Goal: Task Accomplishment & Management: Use online tool/utility

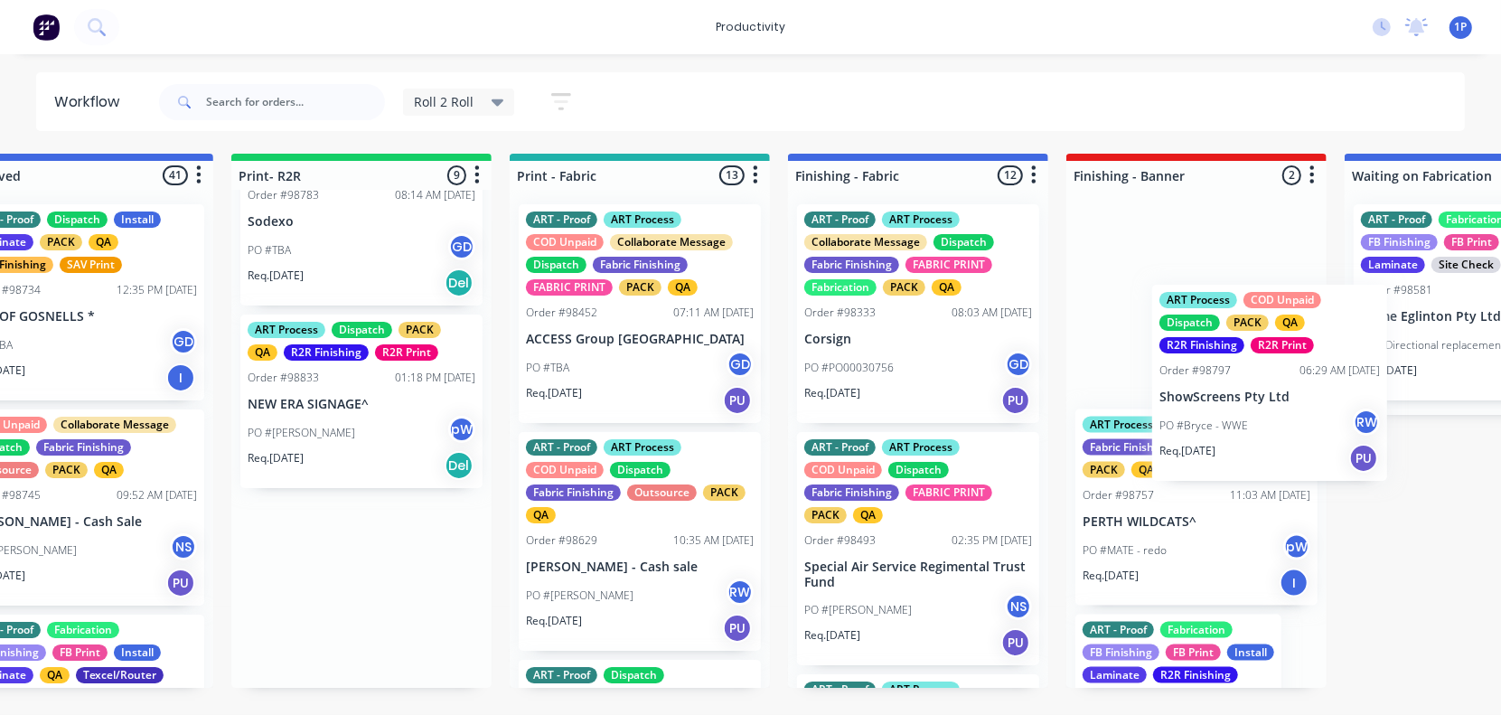
scroll to position [0, 393]
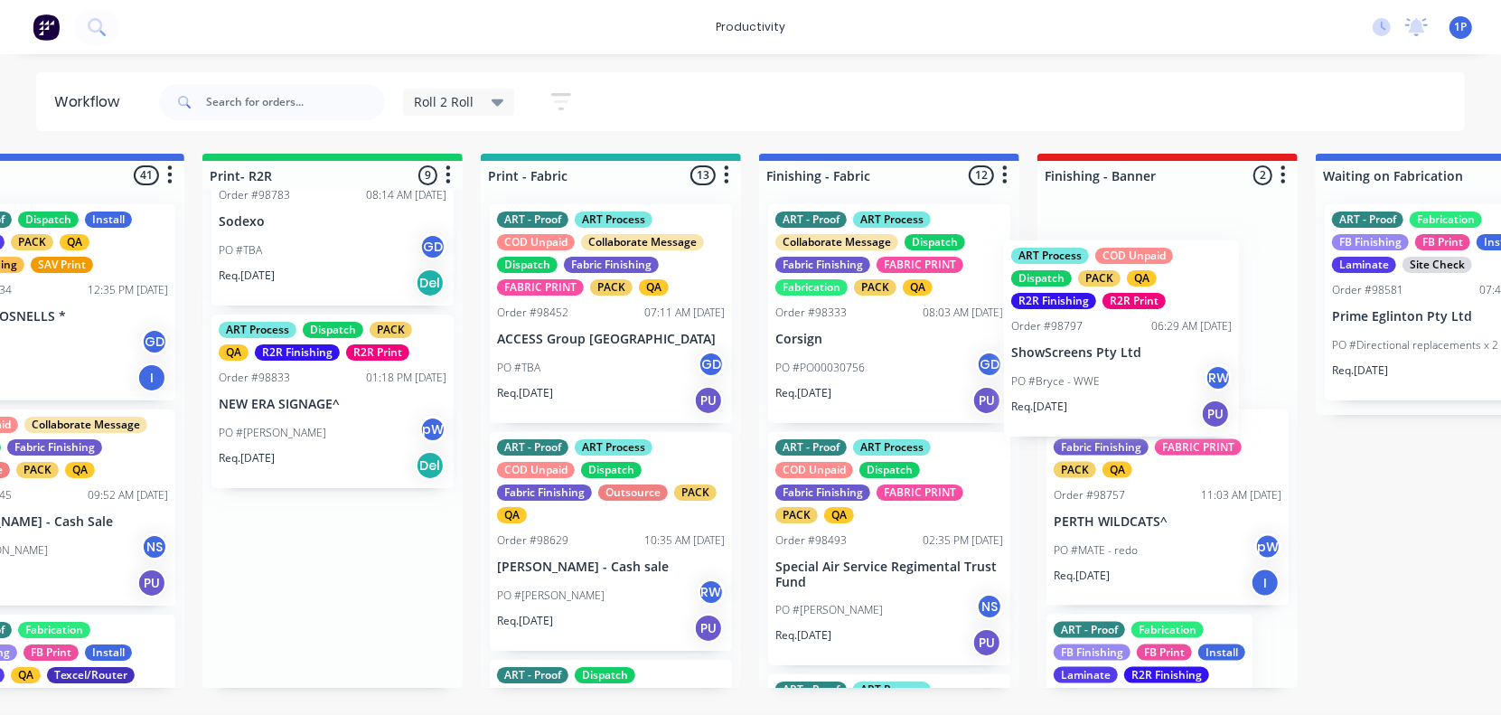
drag, startPoint x: 687, startPoint y: 436, endPoint x: 1091, endPoint y: 364, distance: 411.2
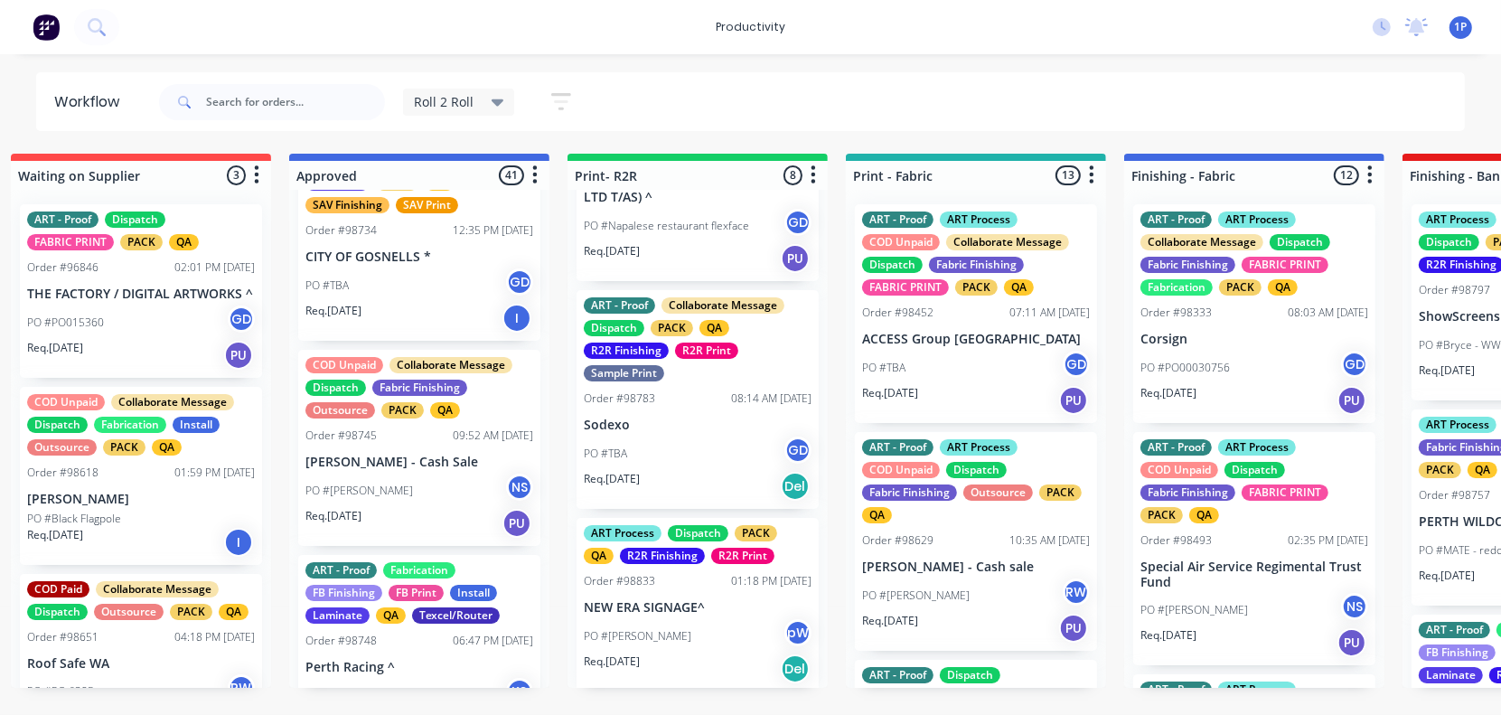
scroll to position [113, 0]
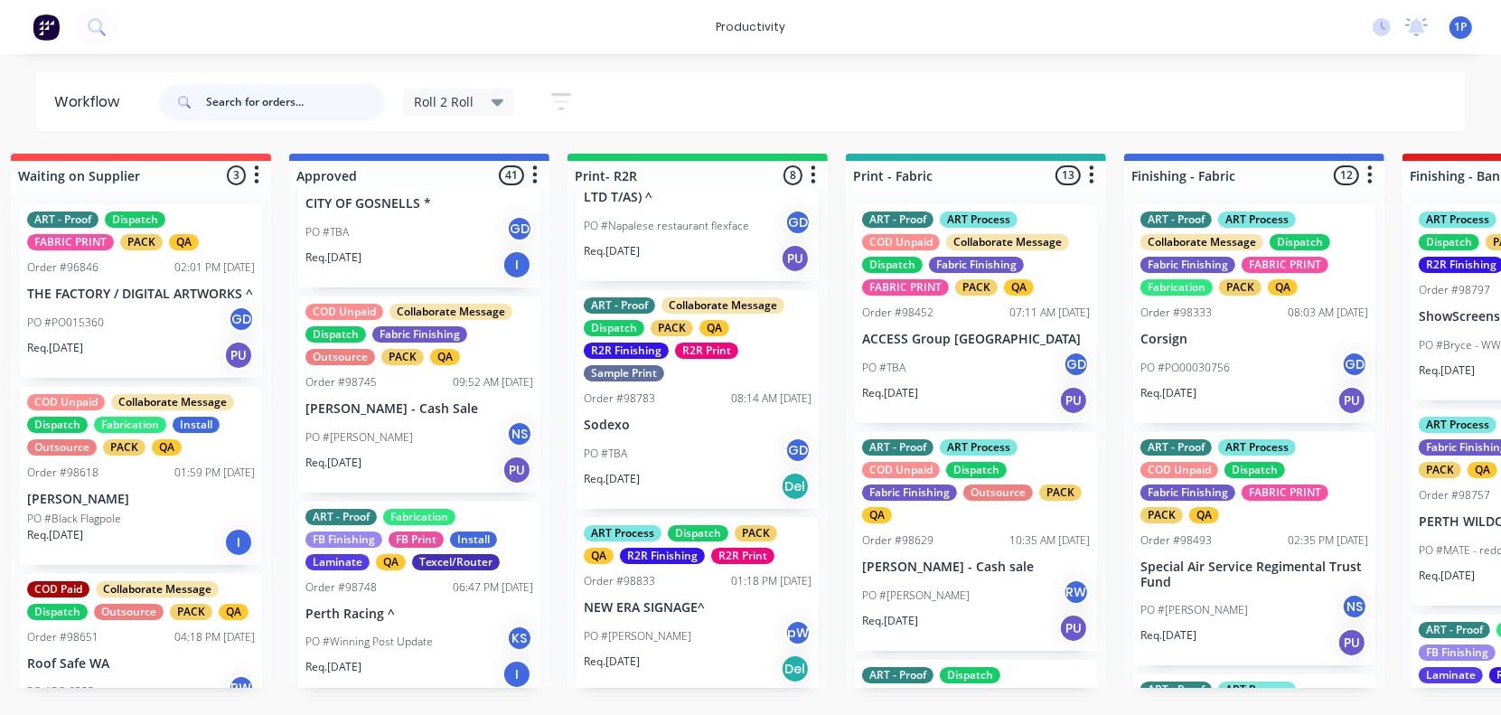
click at [230, 99] on input "text" at bounding box center [295, 102] width 179 height 36
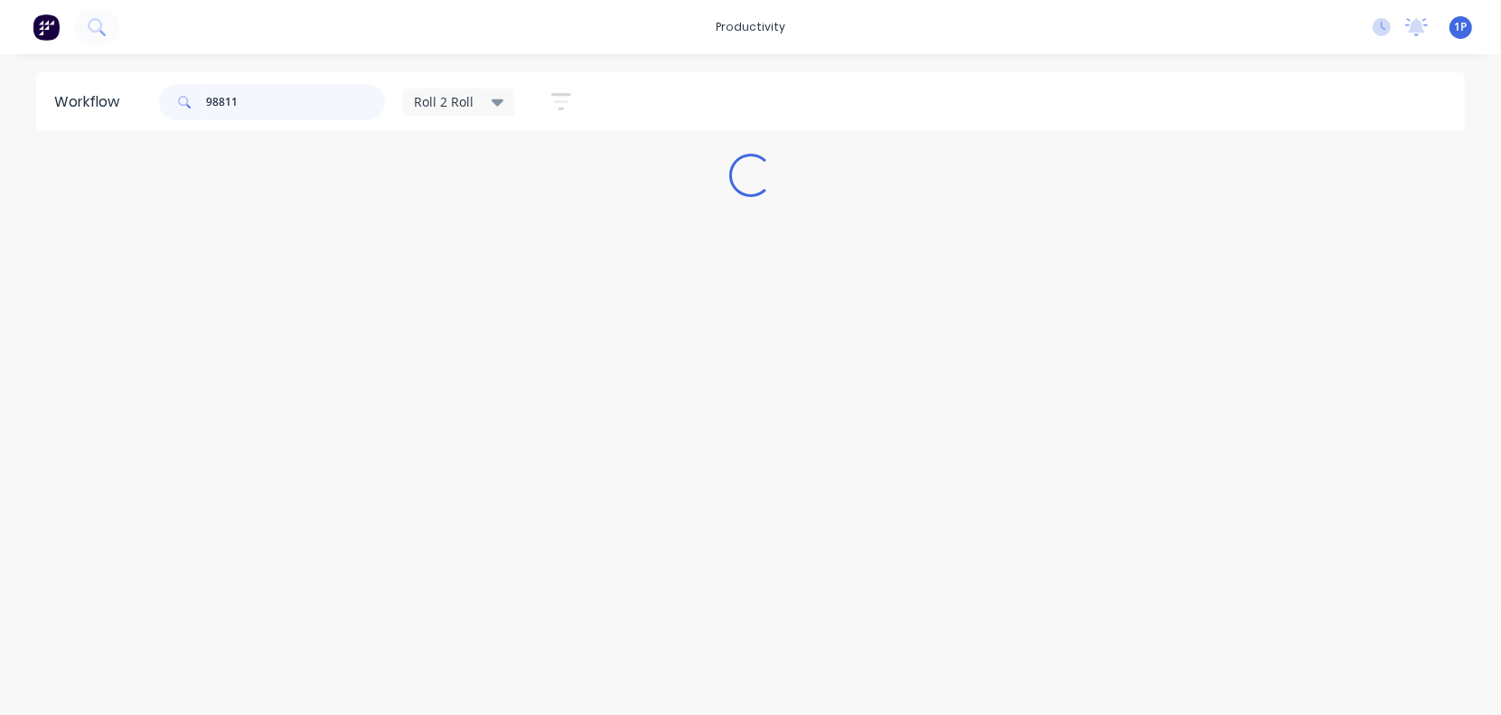
scroll to position [0, 0]
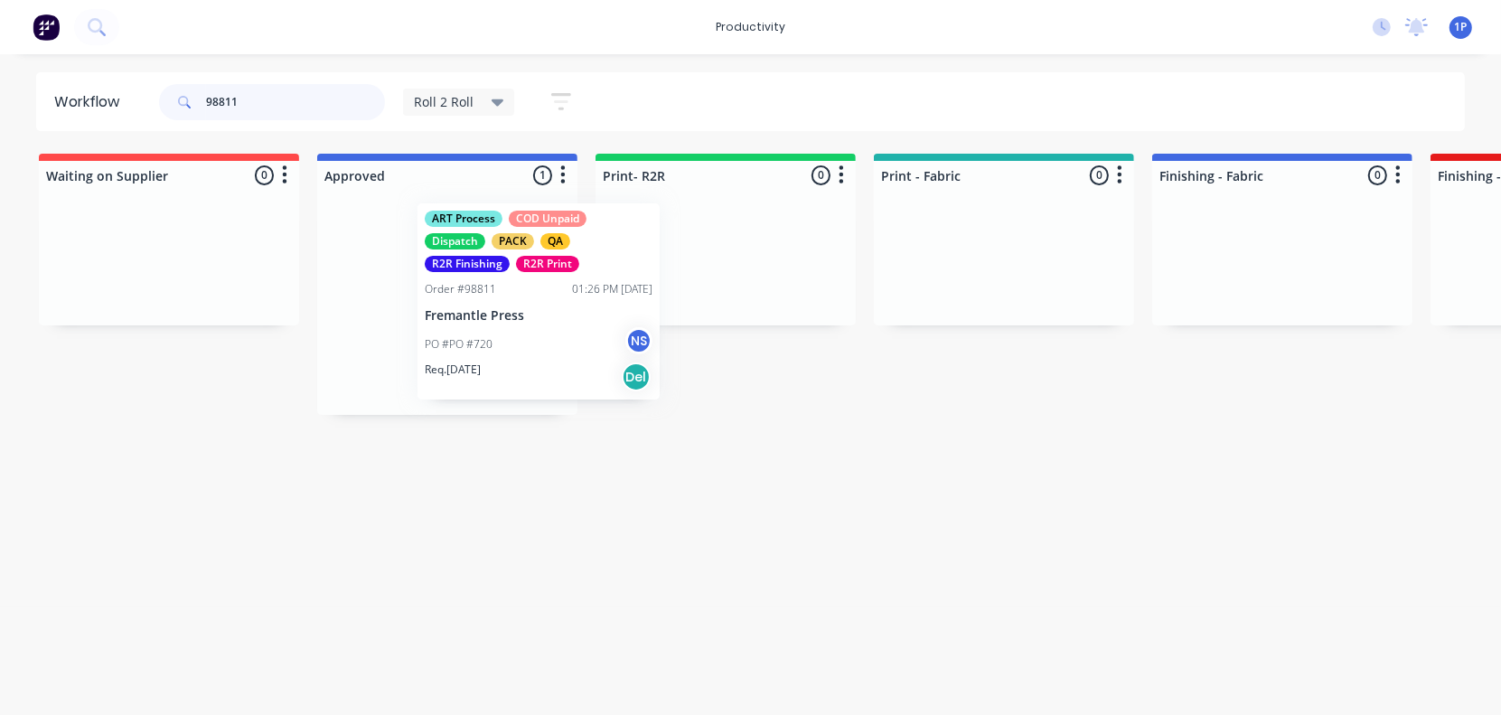
drag, startPoint x: 421, startPoint y: 300, endPoint x: 649, endPoint y: 301, distance: 227.7
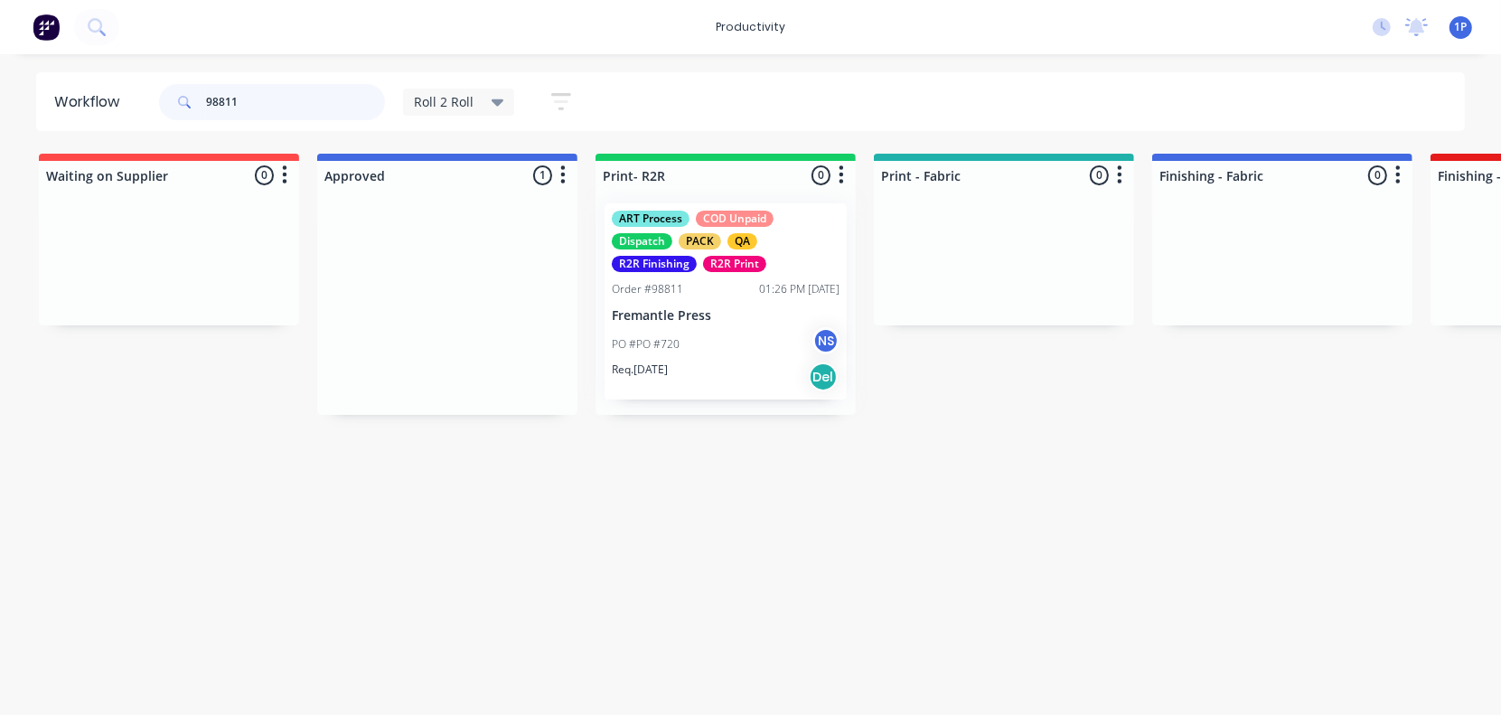
type input "98811"
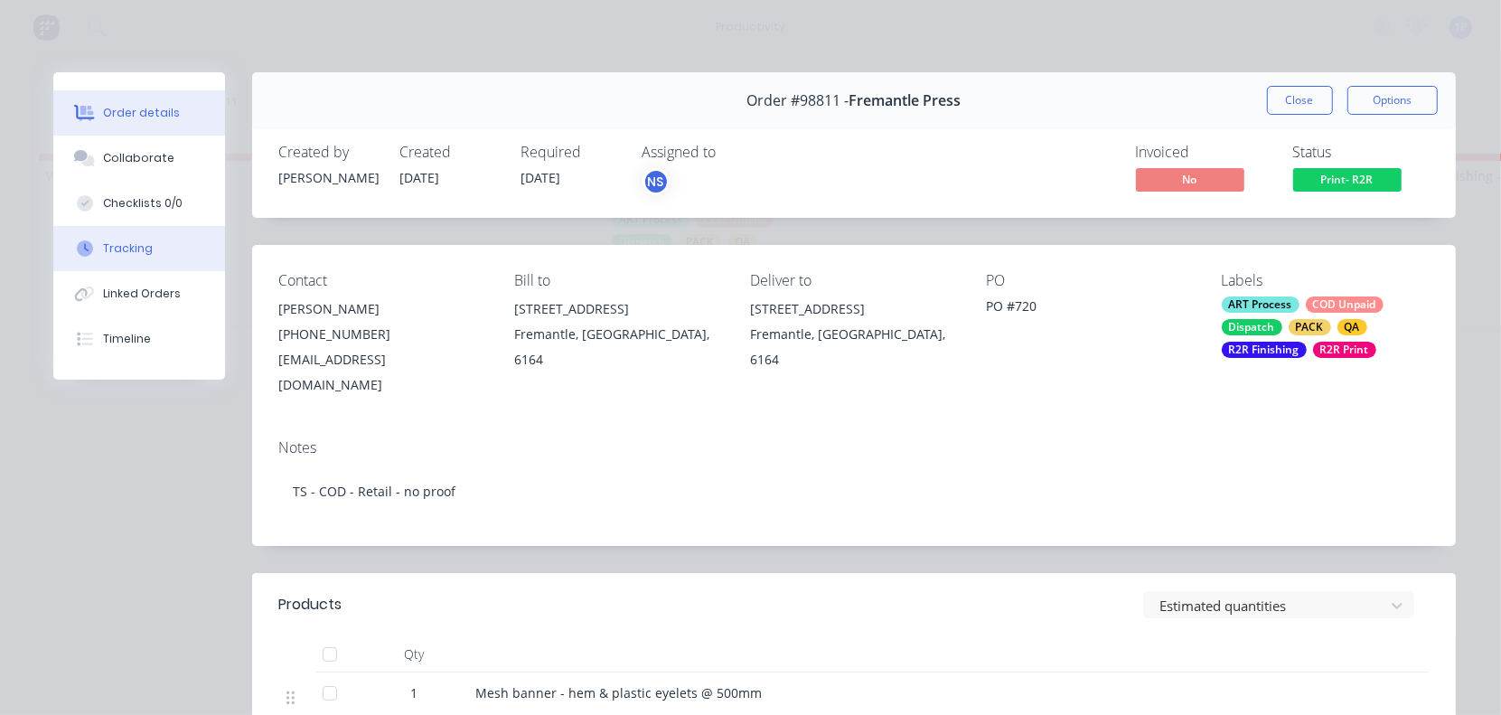
click at [143, 246] on button "Tracking" at bounding box center [139, 248] width 172 height 45
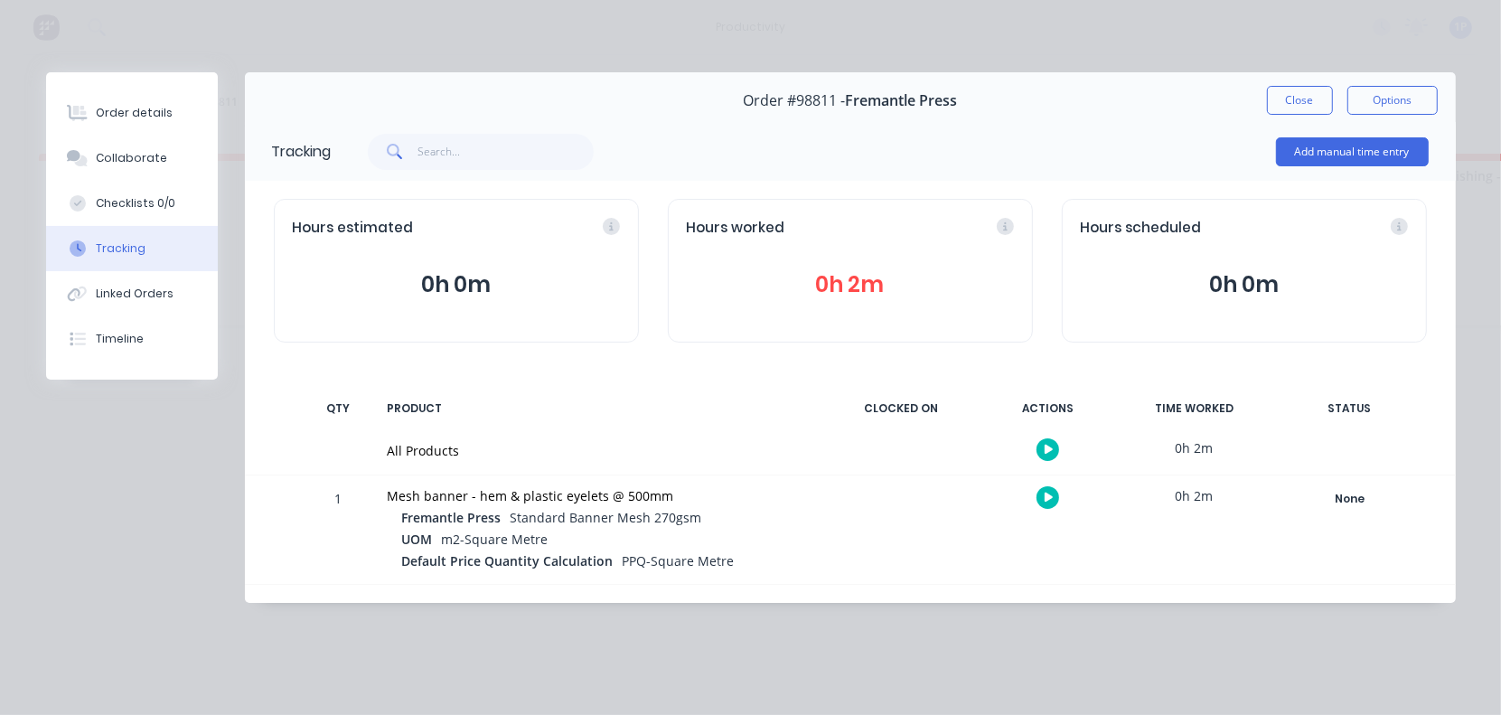
click at [1048, 494] on icon "button" at bounding box center [1048, 498] width 9 height 12
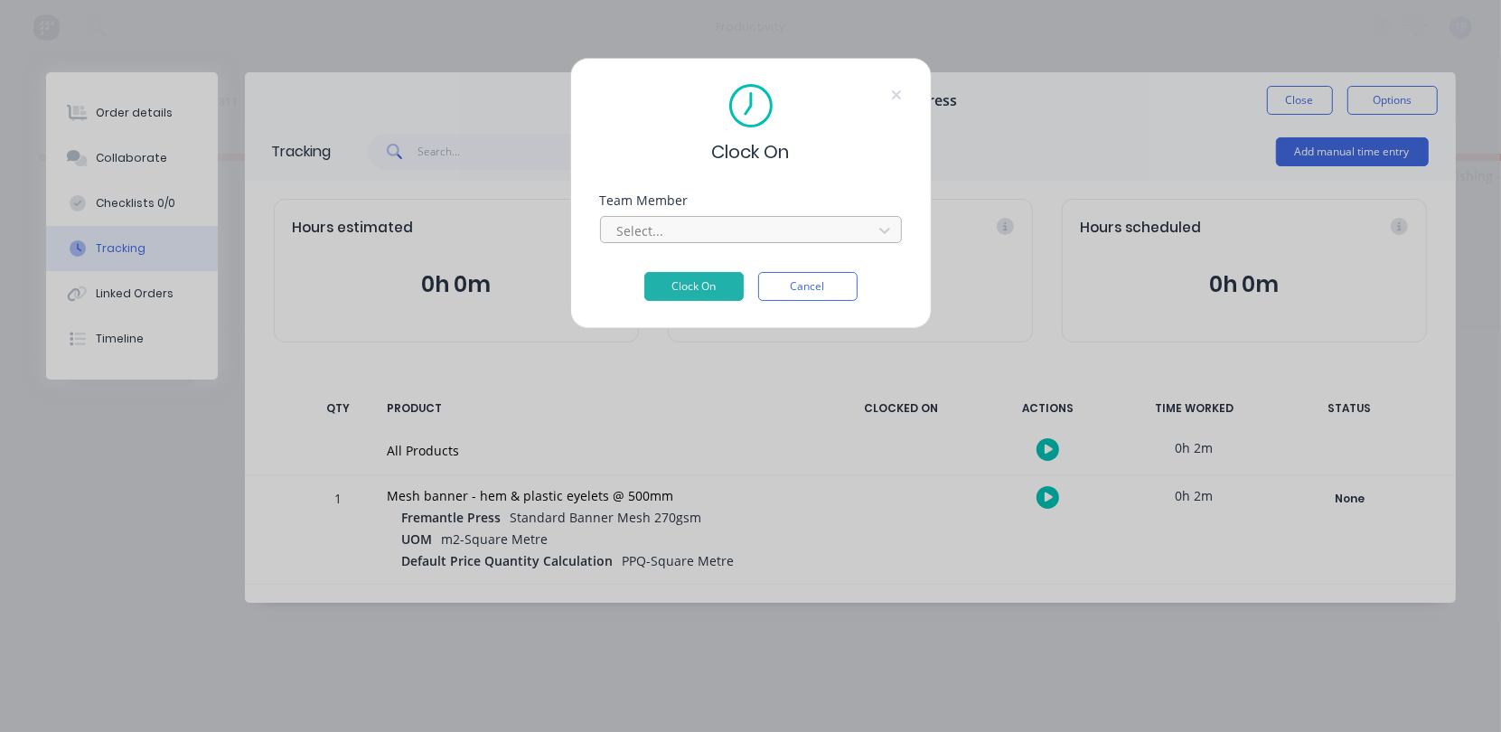
click at [648, 230] on div at bounding box center [739, 231] width 248 height 23
click at [644, 272] on button "Clock On" at bounding box center [693, 286] width 99 height 29
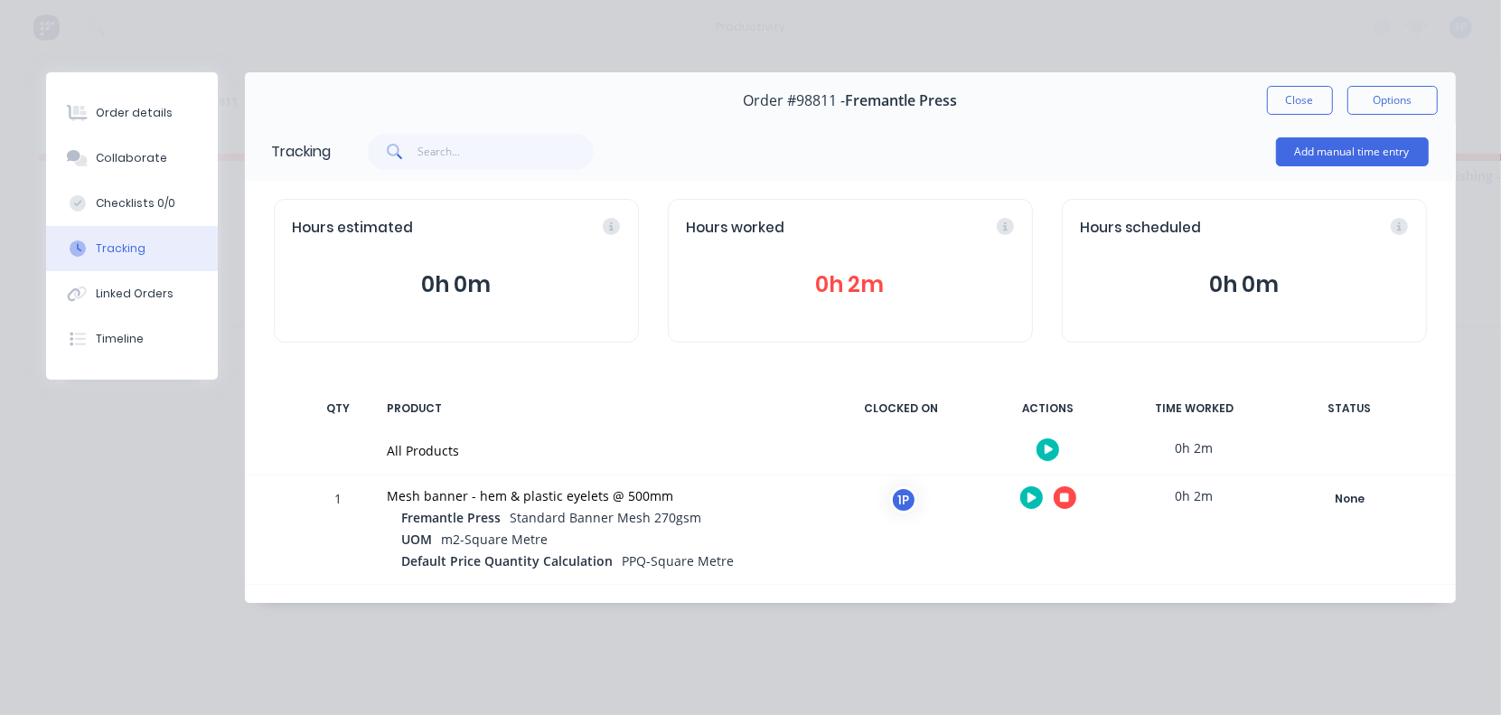
click at [1060, 498] on icon "button" at bounding box center [1064, 498] width 9 height 12
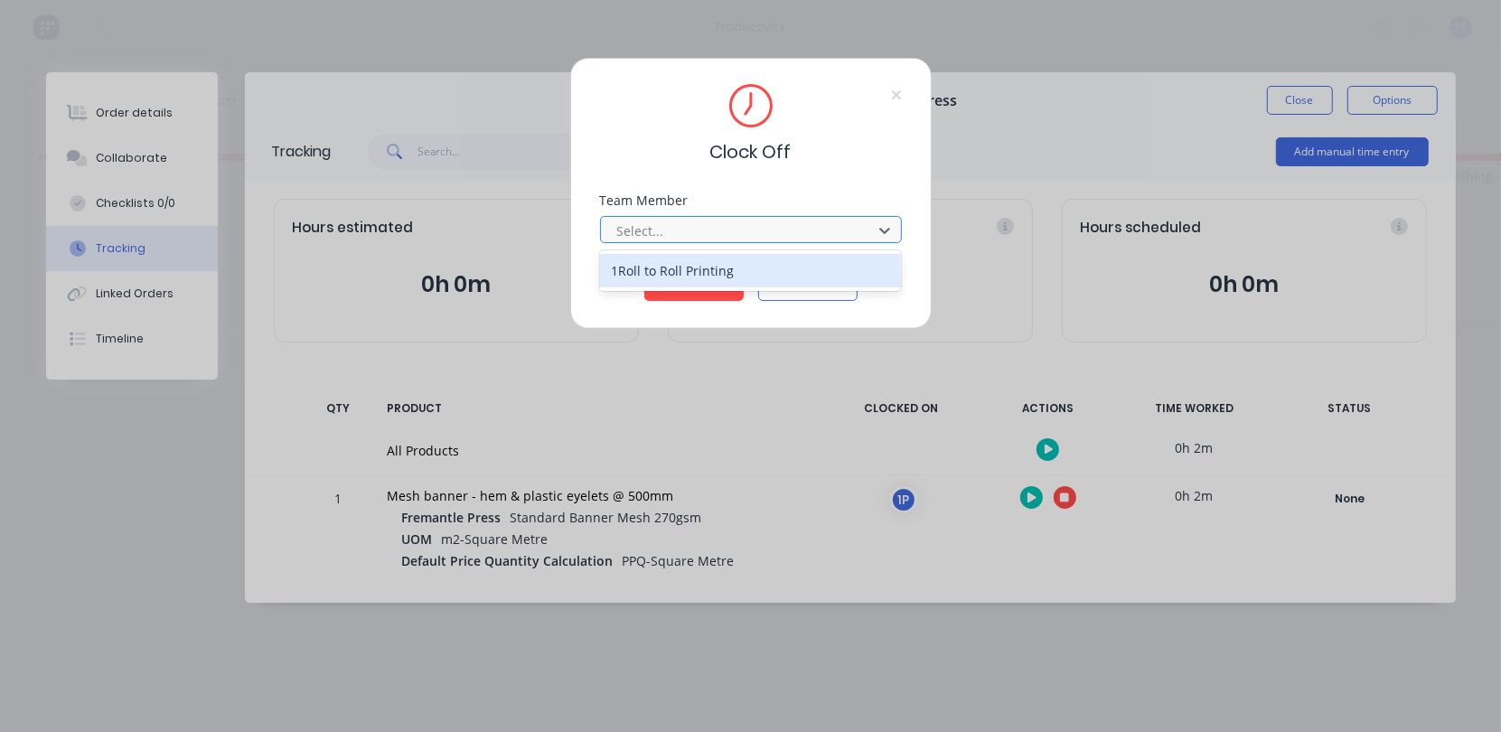
click at [631, 232] on div at bounding box center [739, 231] width 248 height 23
click at [644, 272] on button "Clock Off" at bounding box center [693, 286] width 99 height 29
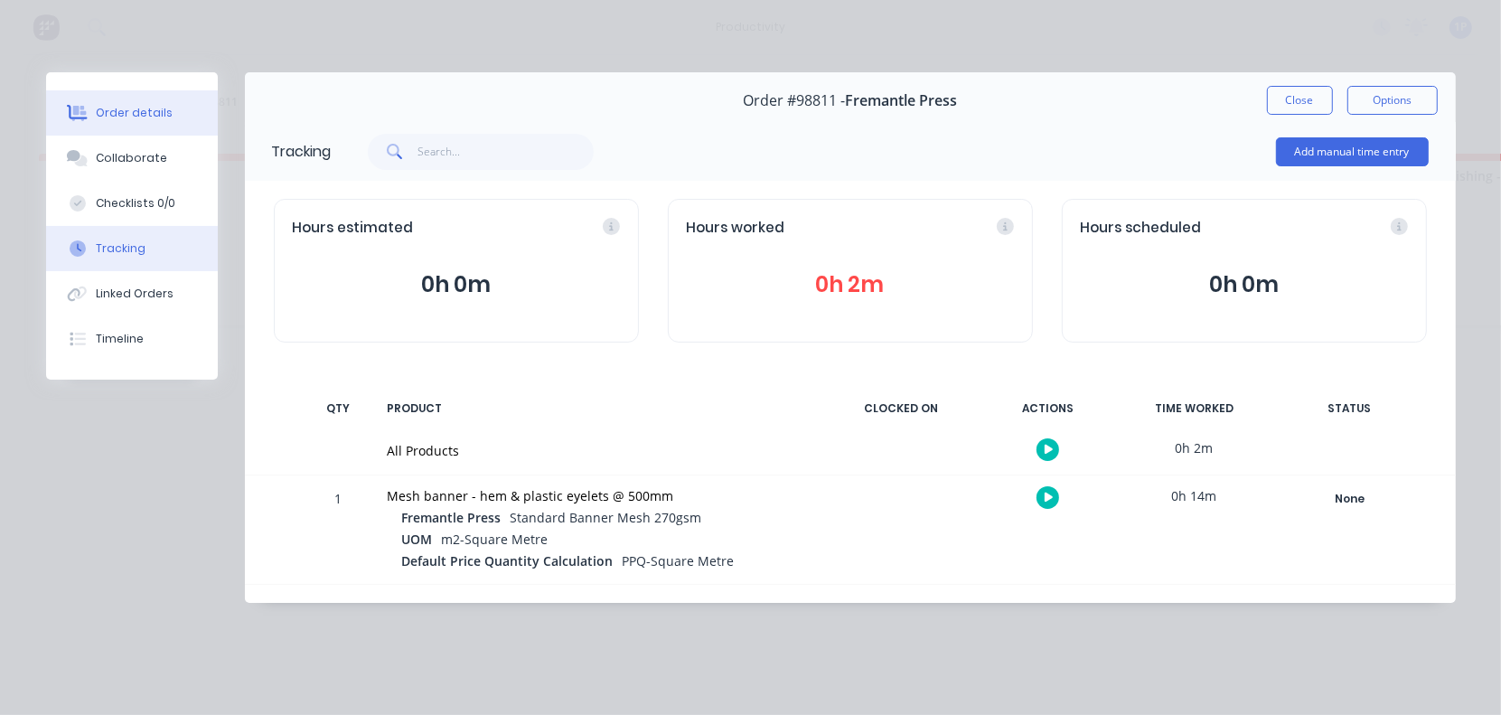
click at [104, 102] on button "Order details" at bounding box center [132, 112] width 172 height 45
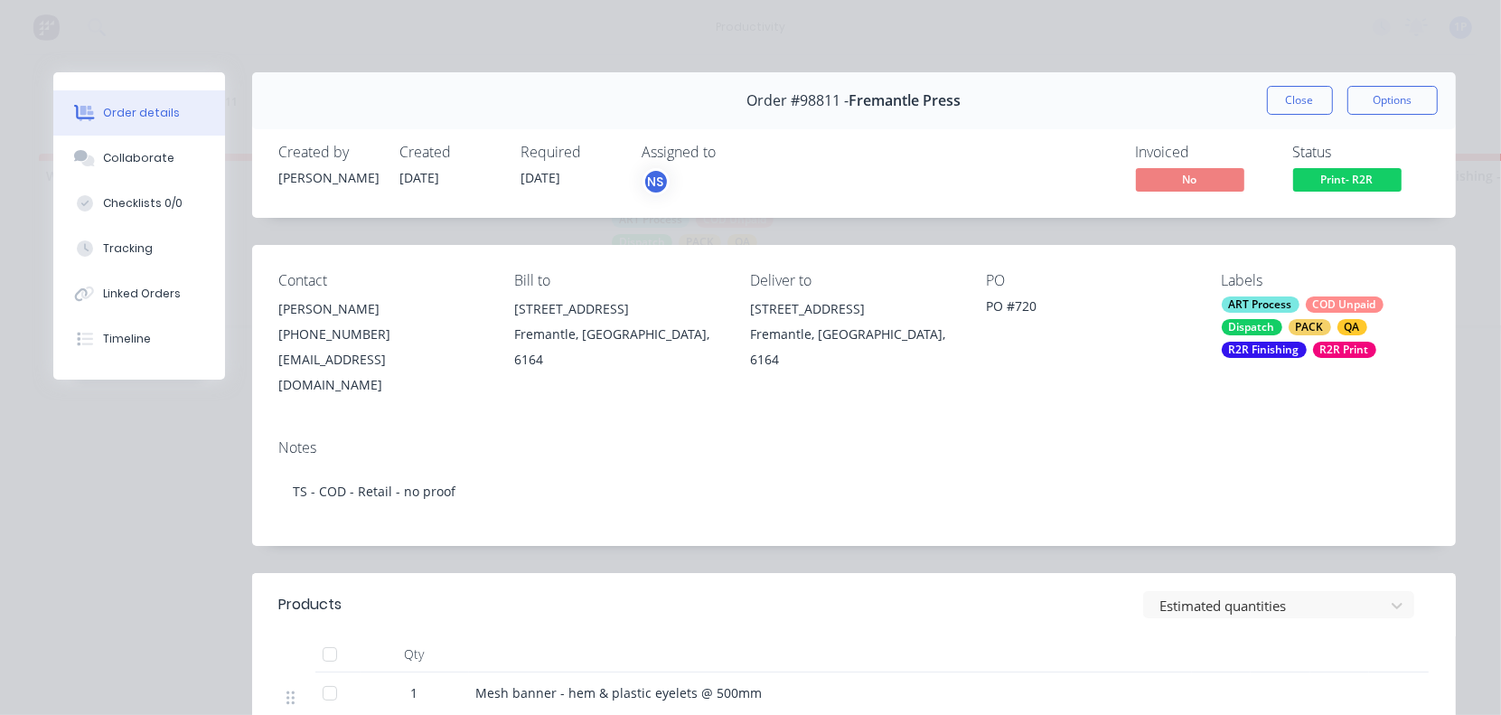
click at [1325, 195] on button "Print- R2R" at bounding box center [1347, 181] width 108 height 27
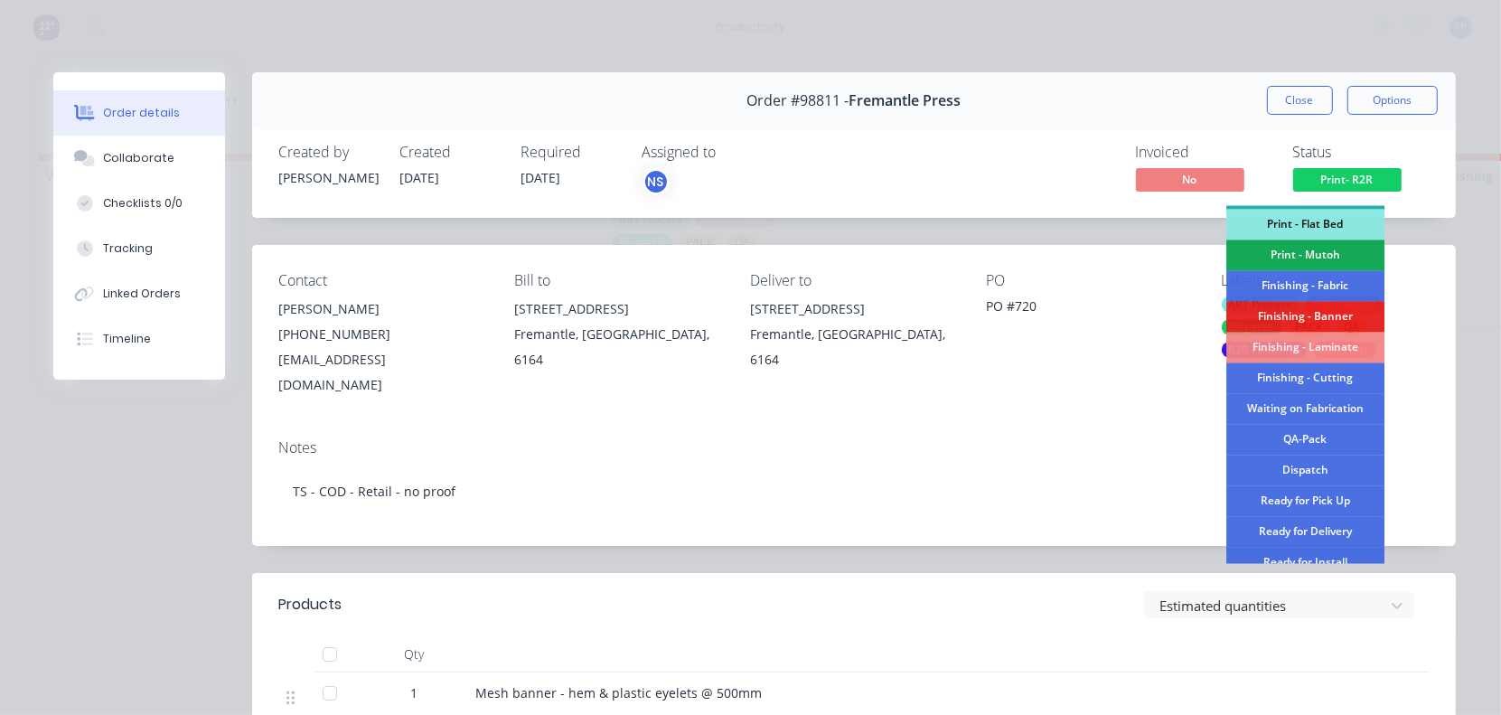
scroll to position [339, 0]
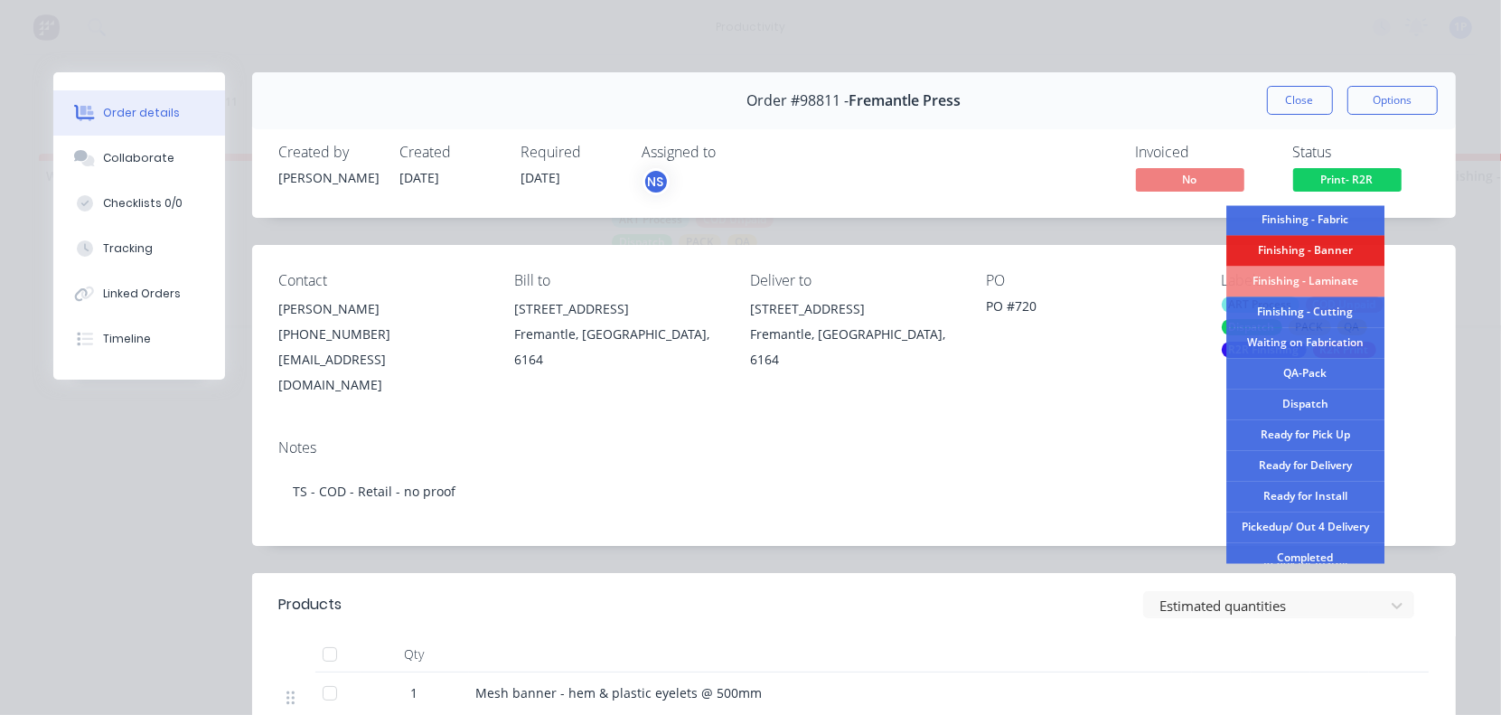
drag, startPoint x: 1288, startPoint y: 249, endPoint x: 1259, endPoint y: 251, distance: 29.9
click at [1288, 249] on div "Finishing - Banner" at bounding box center [1305, 251] width 158 height 31
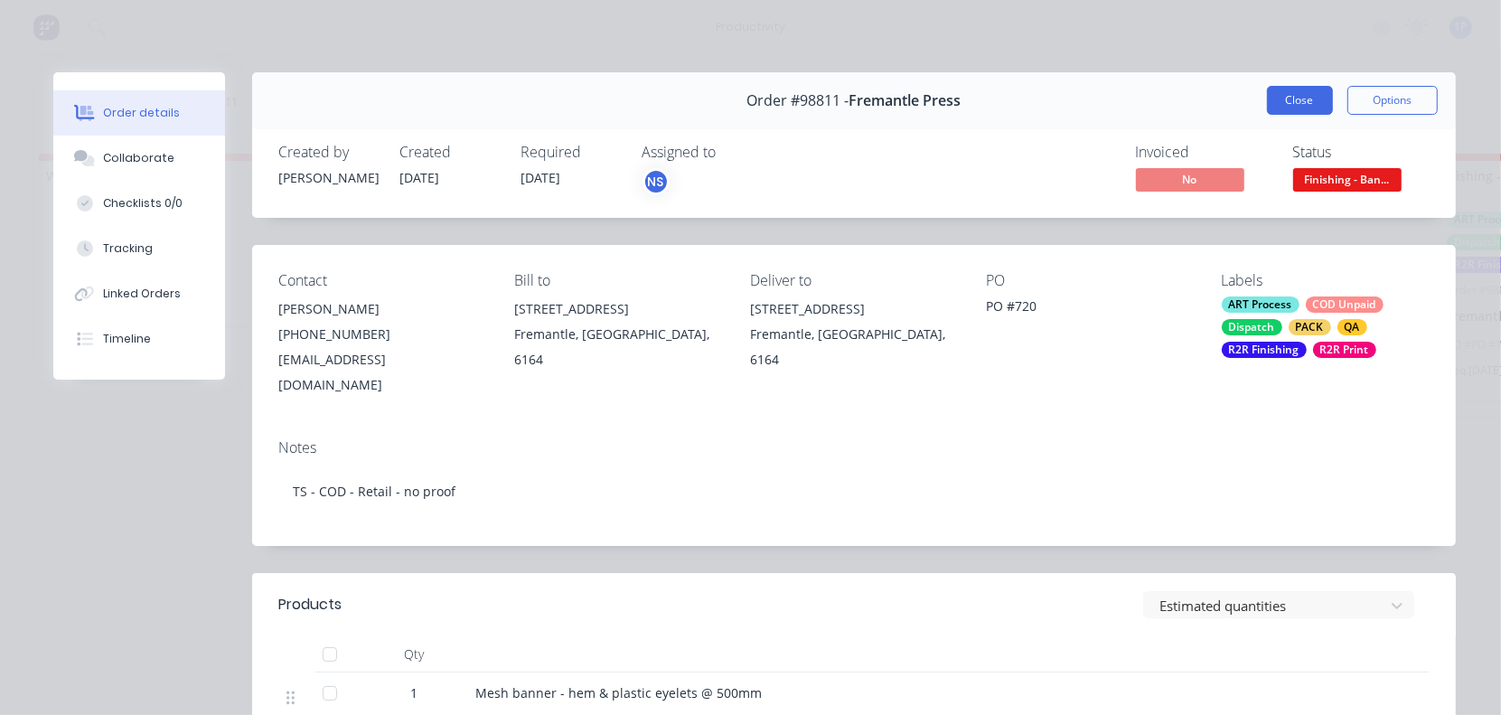
click at [1283, 104] on button "Close" at bounding box center [1300, 100] width 66 height 29
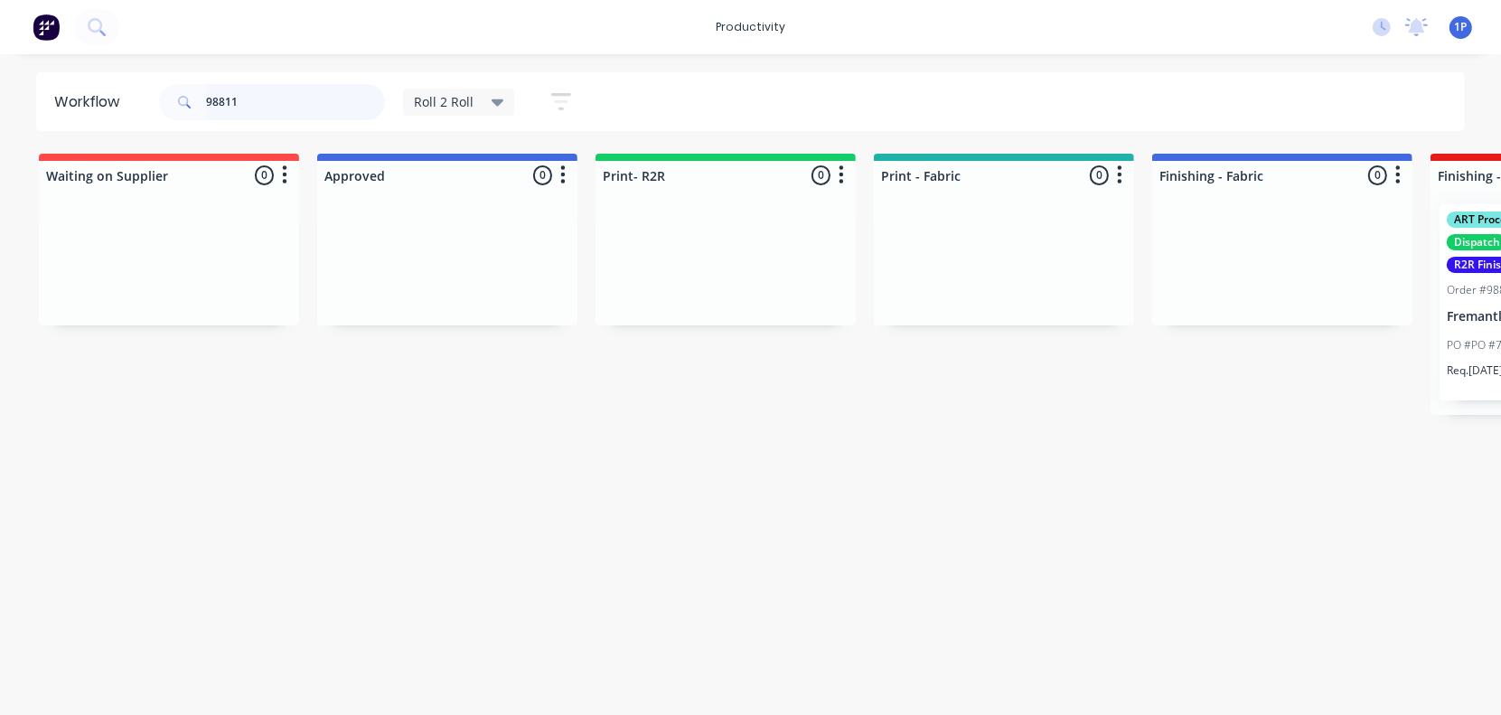
drag, startPoint x: 255, startPoint y: 105, endPoint x: 169, endPoint y: 111, distance: 86.1
click at [169, 111] on div "98811" at bounding box center [272, 102] width 226 height 36
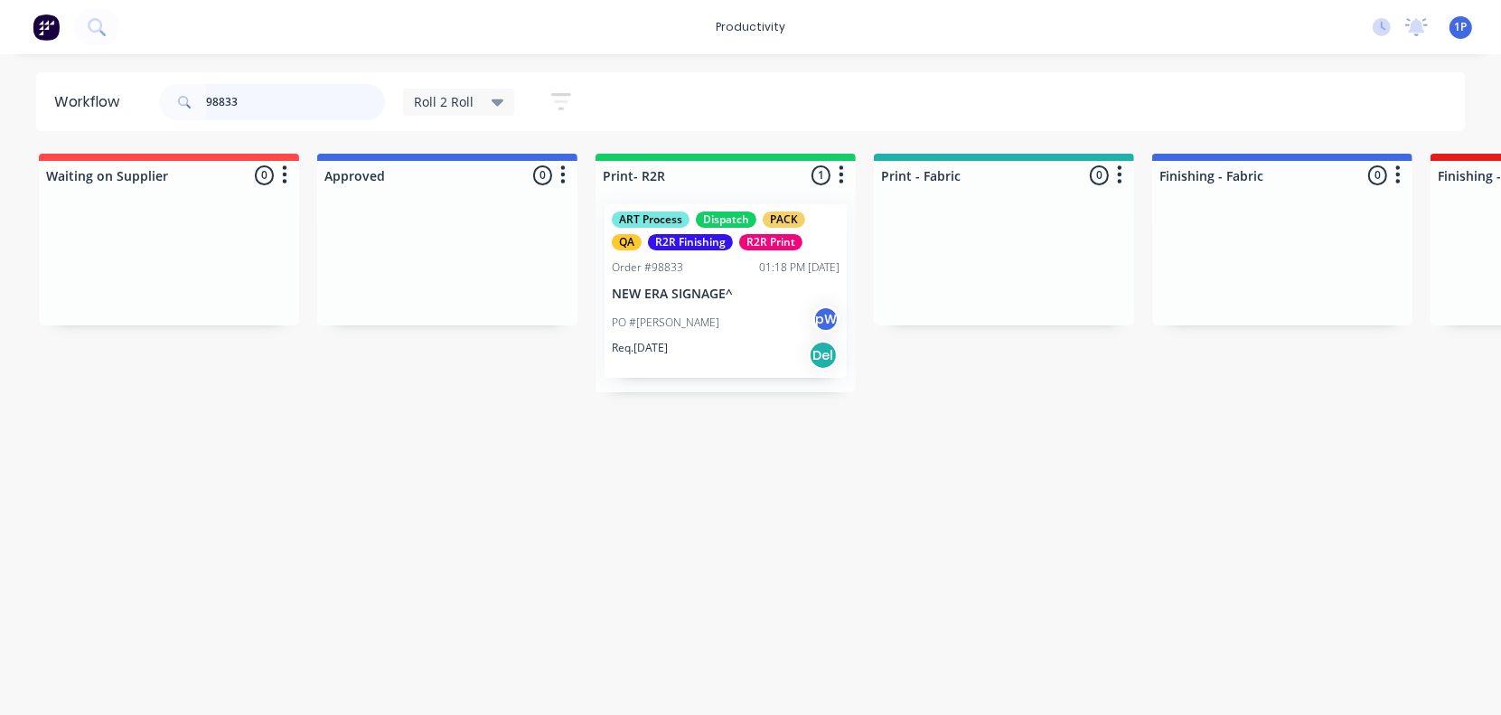
type input "98833"
click at [674, 318] on div "PO #[PERSON_NAME] pW" at bounding box center [726, 322] width 228 height 34
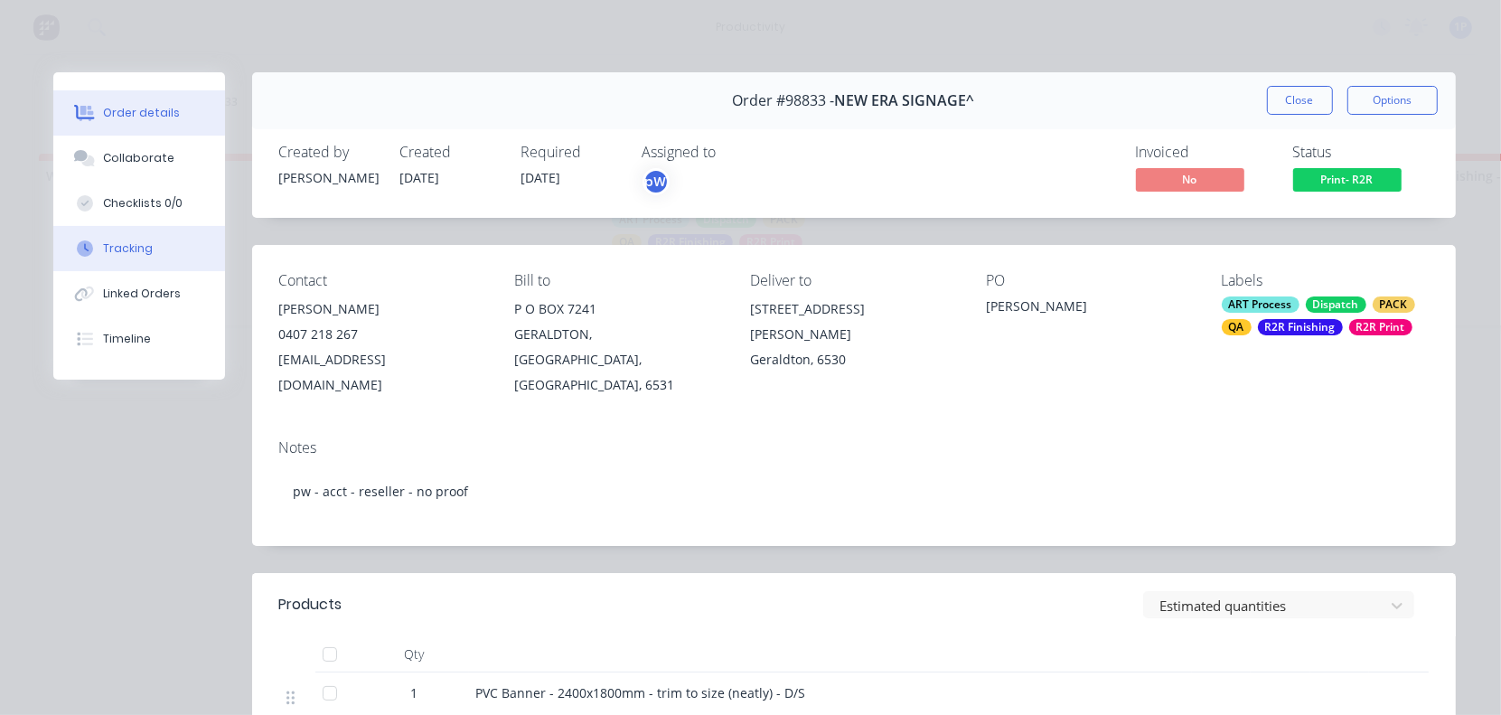
click at [182, 258] on button "Tracking" at bounding box center [139, 248] width 172 height 45
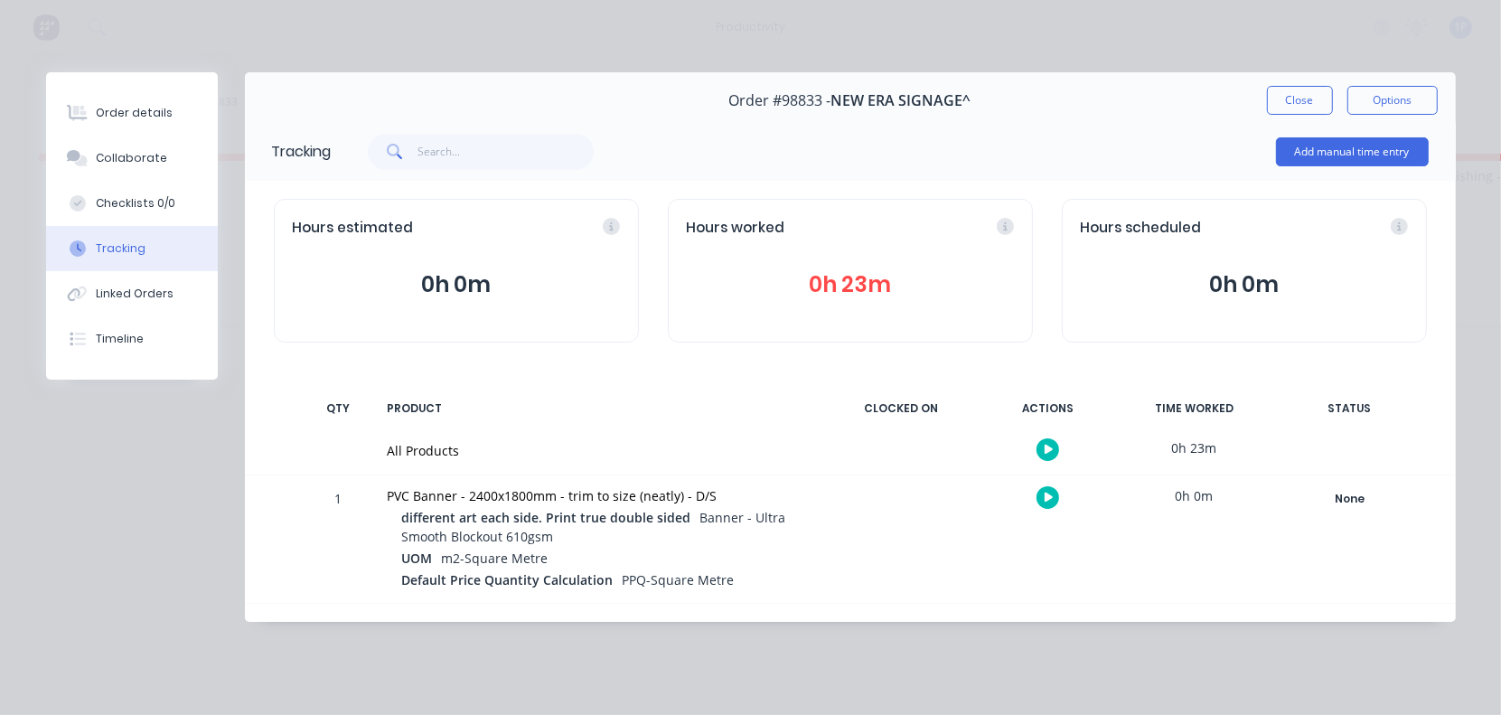
click at [1041, 497] on button "button" at bounding box center [1047, 497] width 23 height 23
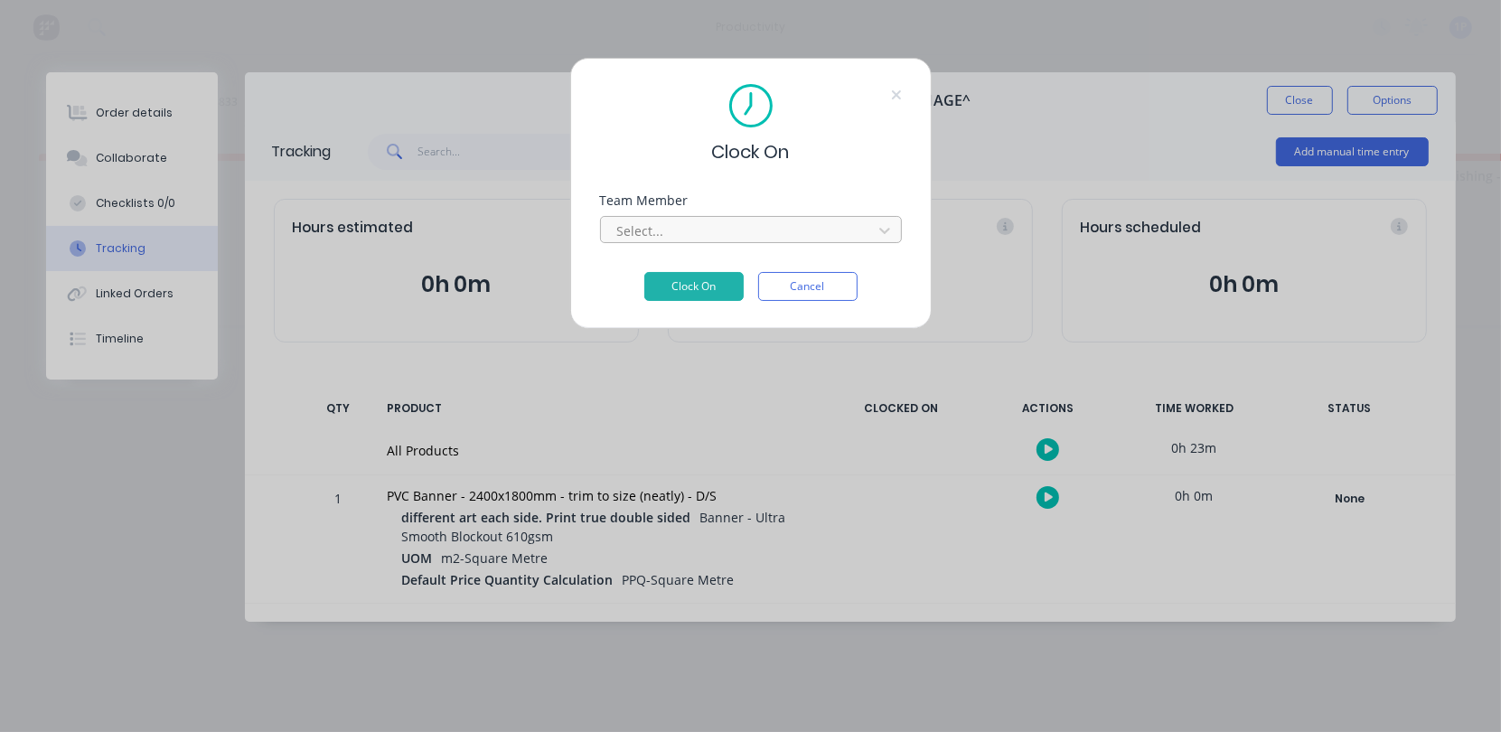
click at [792, 235] on div at bounding box center [739, 231] width 248 height 23
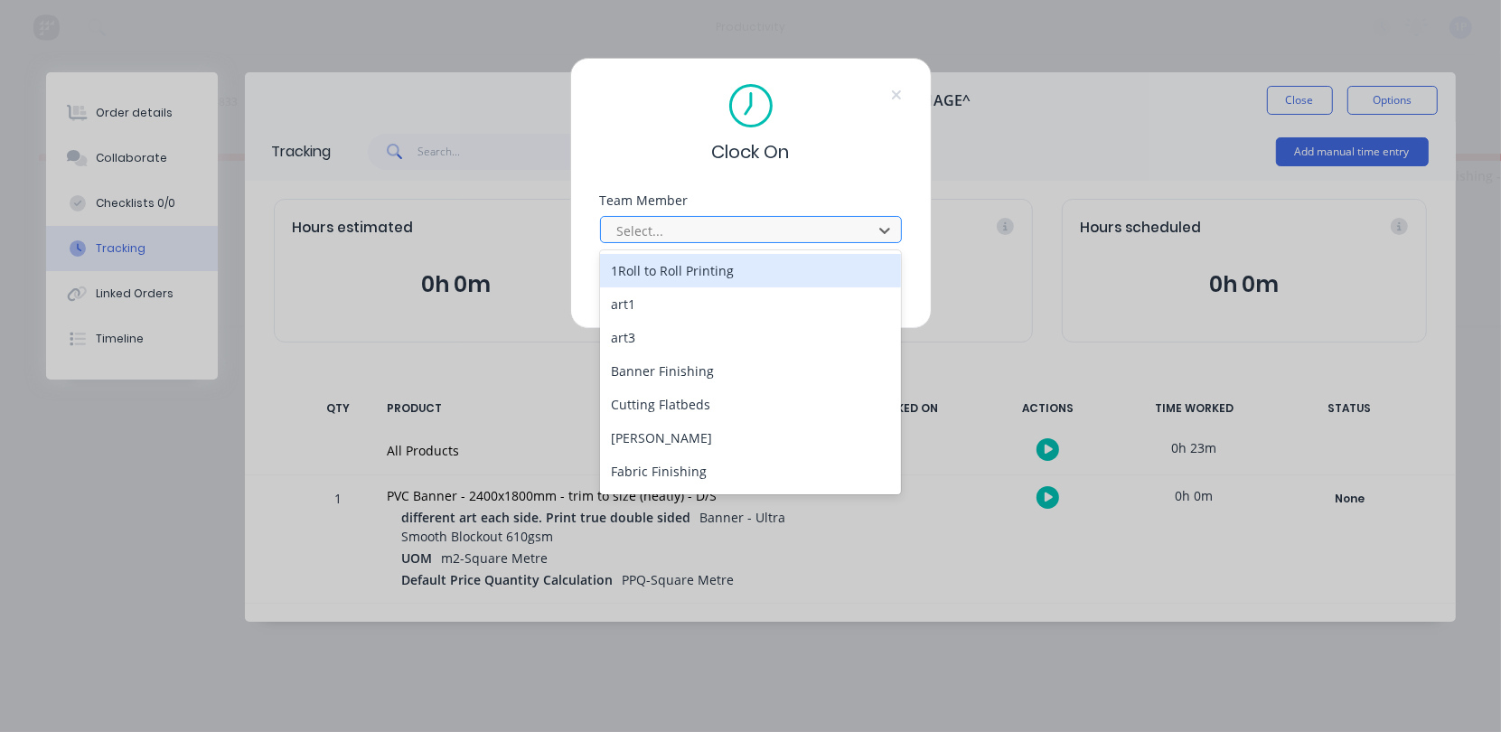
click at [644, 272] on button "Clock On" at bounding box center [693, 286] width 99 height 29
